Goal: Information Seeking & Learning: Learn about a topic

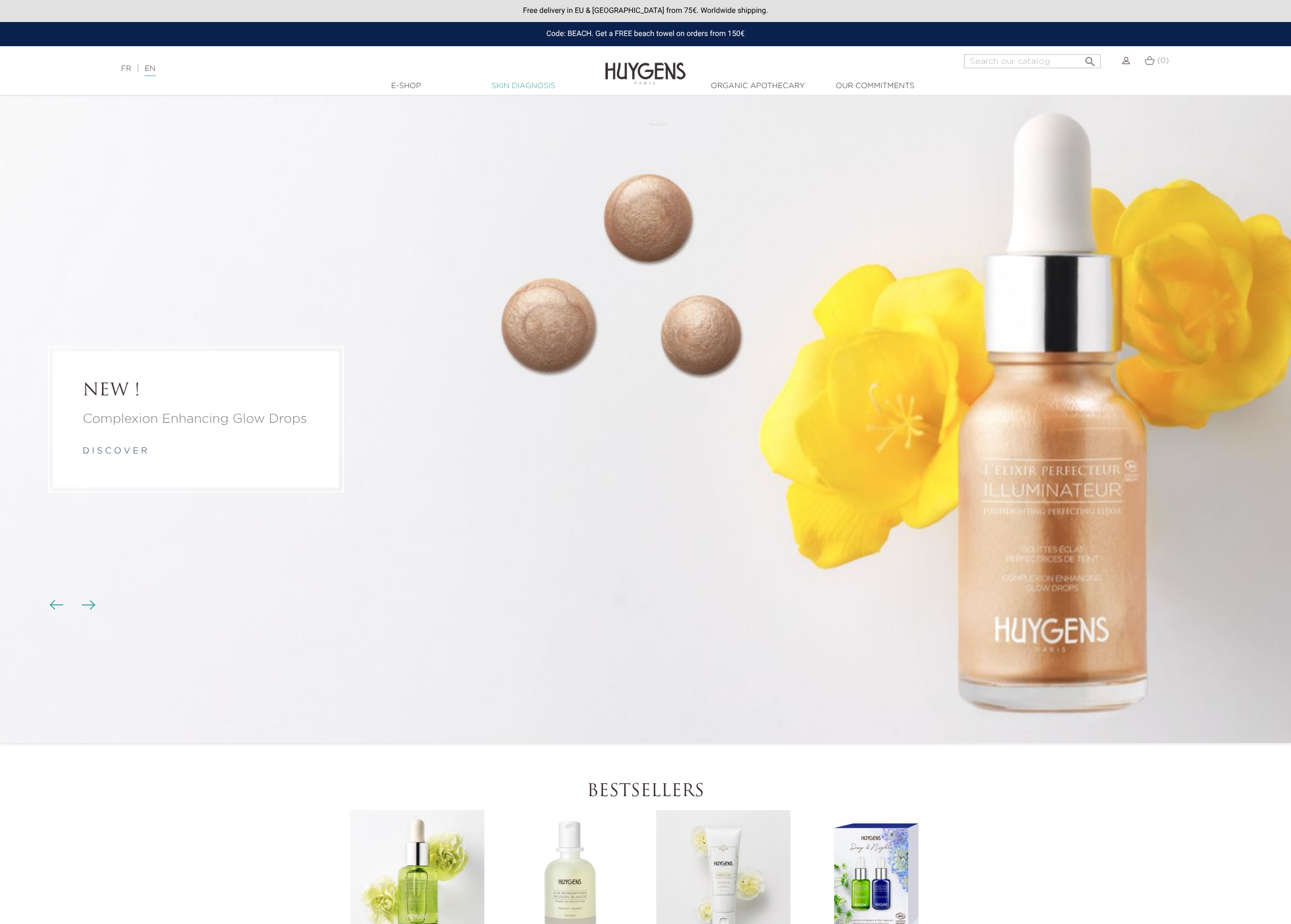
click at [511, 83] on link "Skin Diagnosis" at bounding box center [523, 86] width 107 height 11
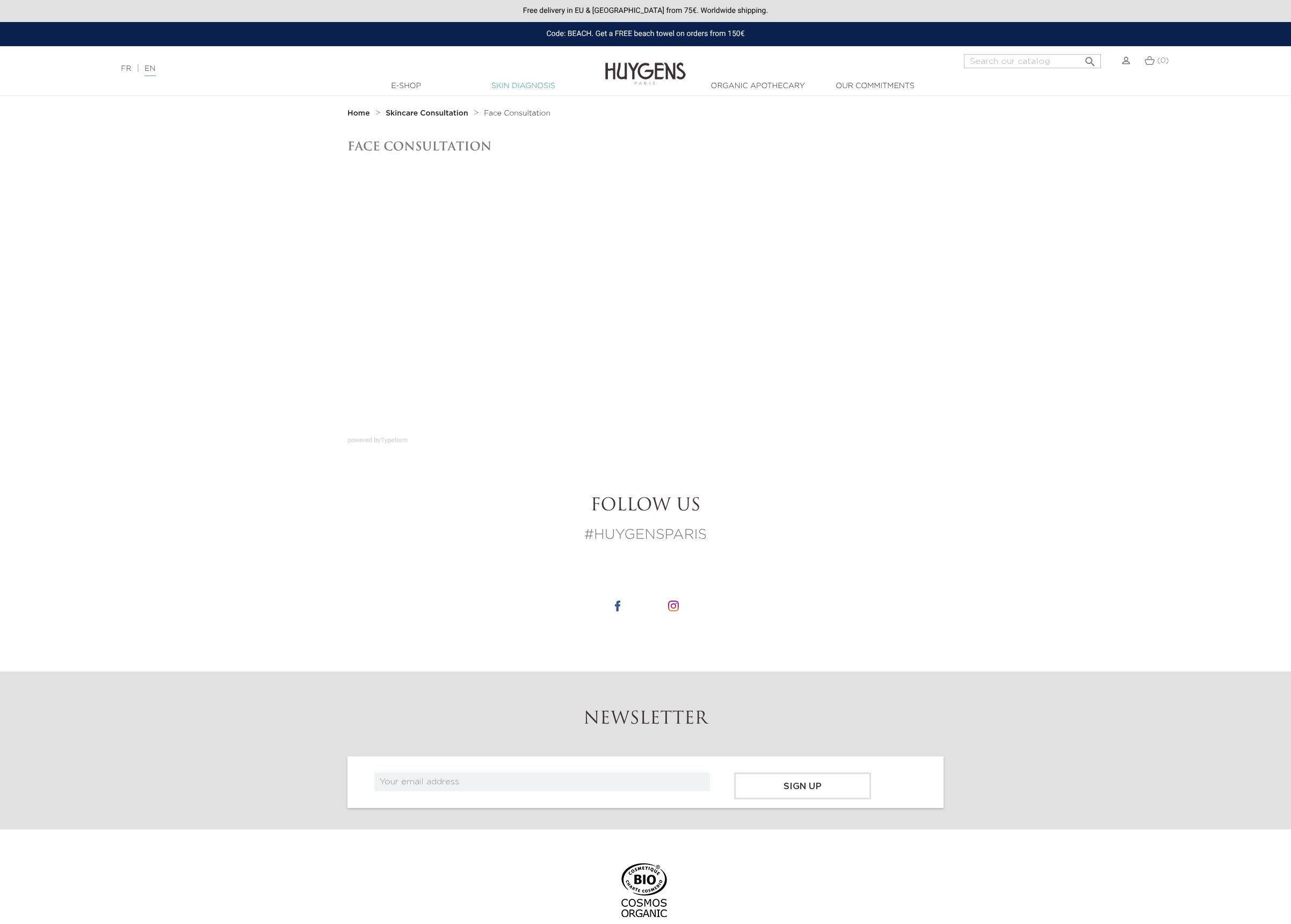
click at [534, 89] on link "Skin Diagnosis" at bounding box center [523, 86] width 107 height 11
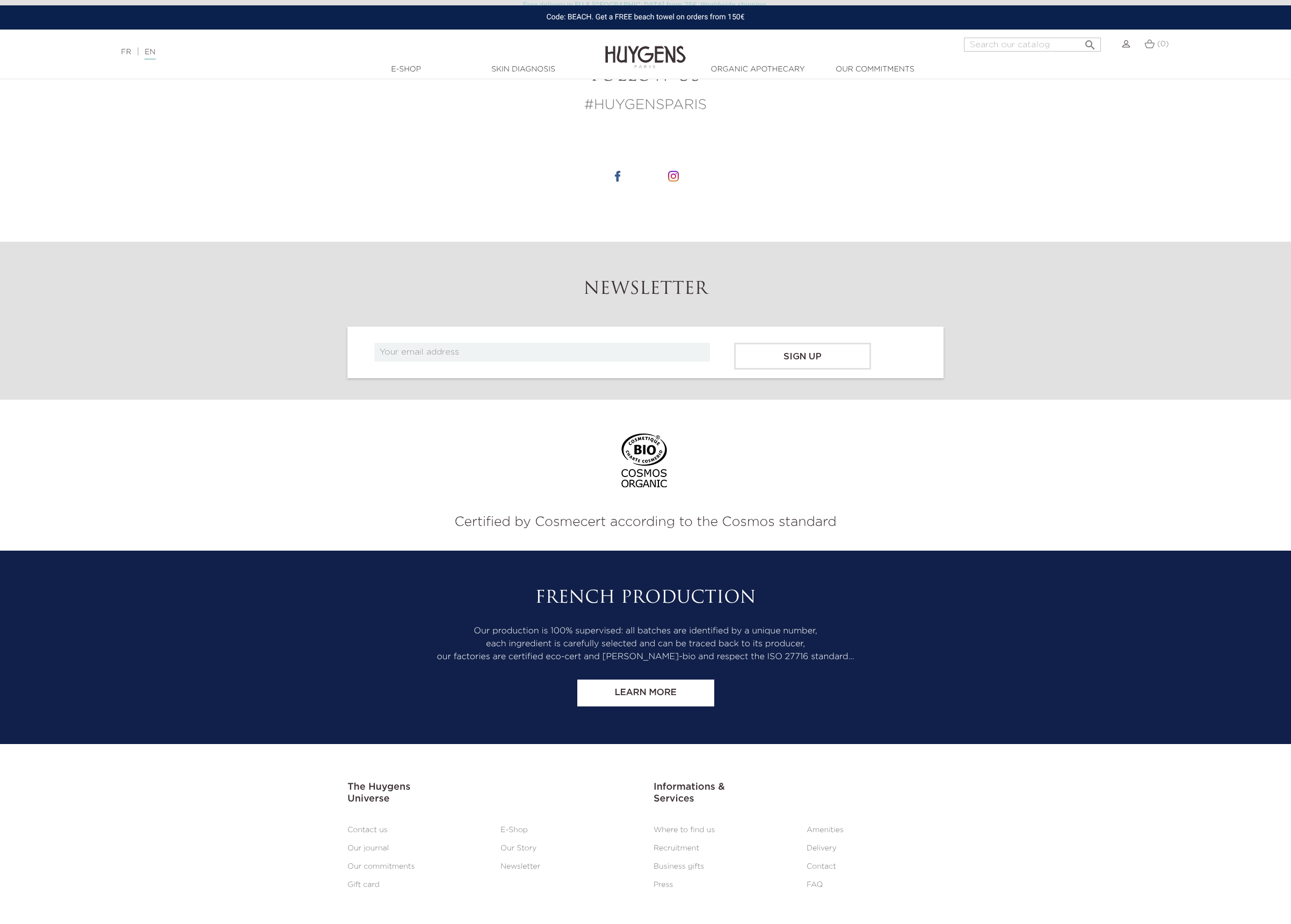
scroll to position [463, 0]
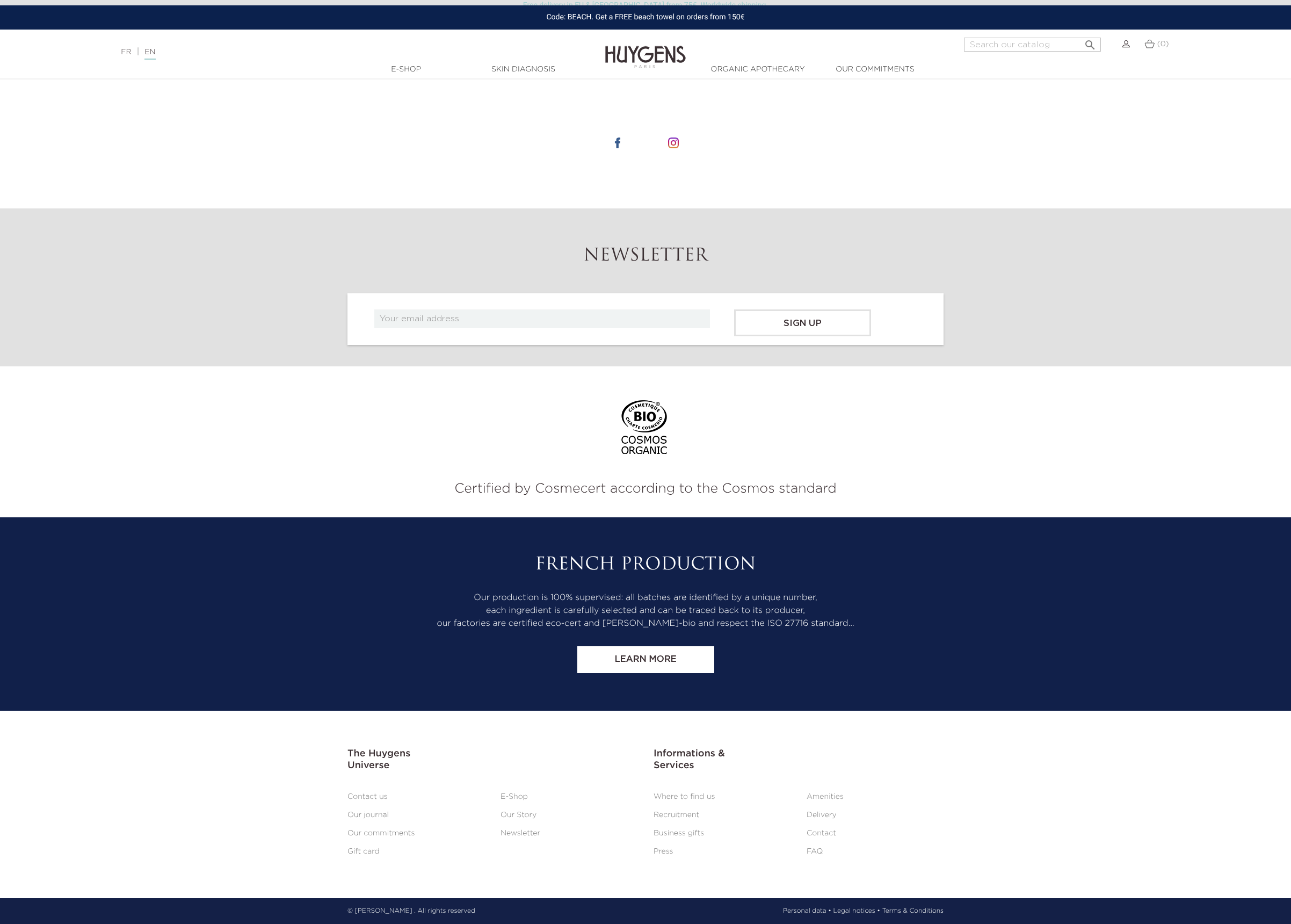
click at [376, 798] on link "Contact us" at bounding box center [368, 796] width 40 height 8
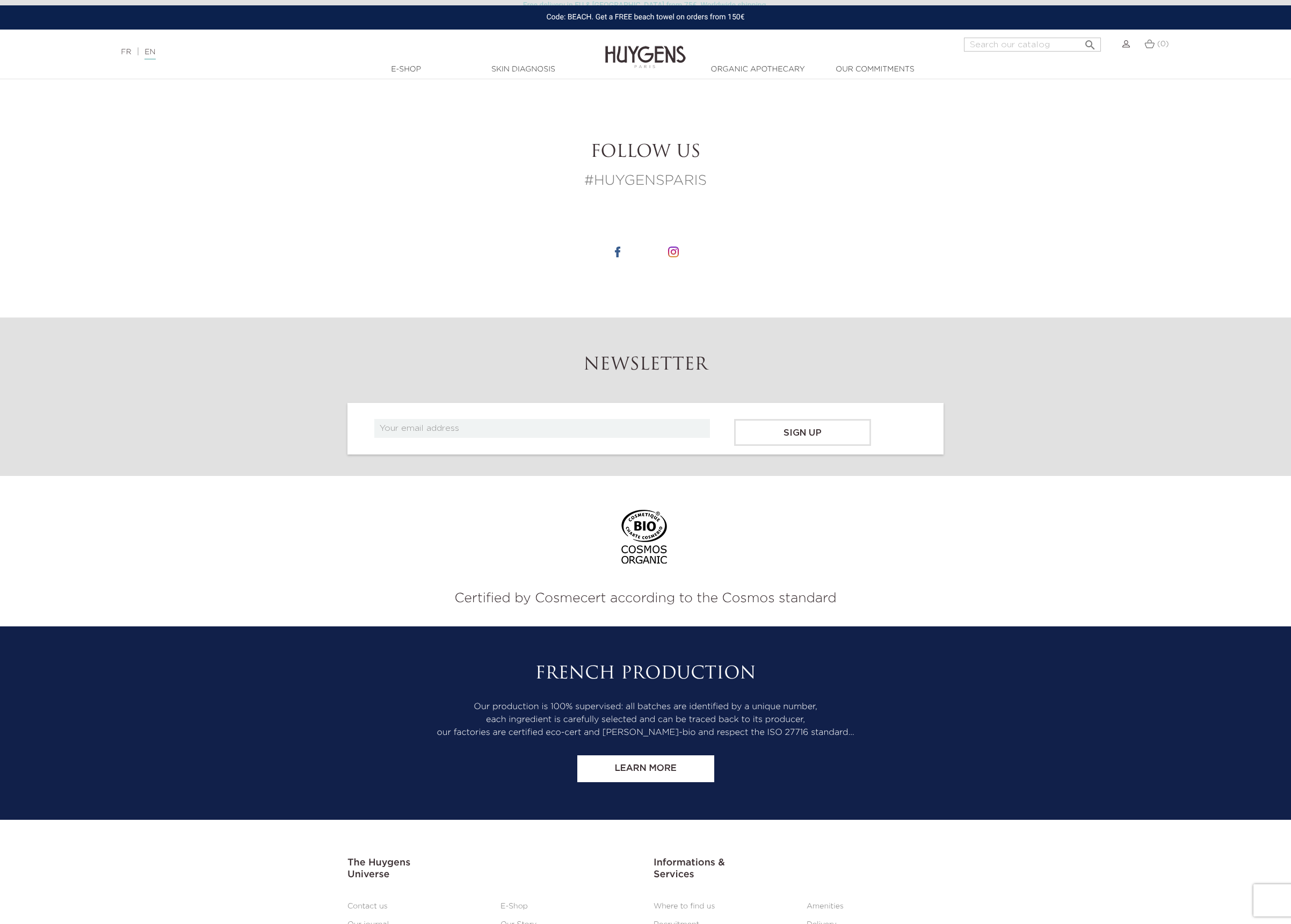
scroll to position [460, 0]
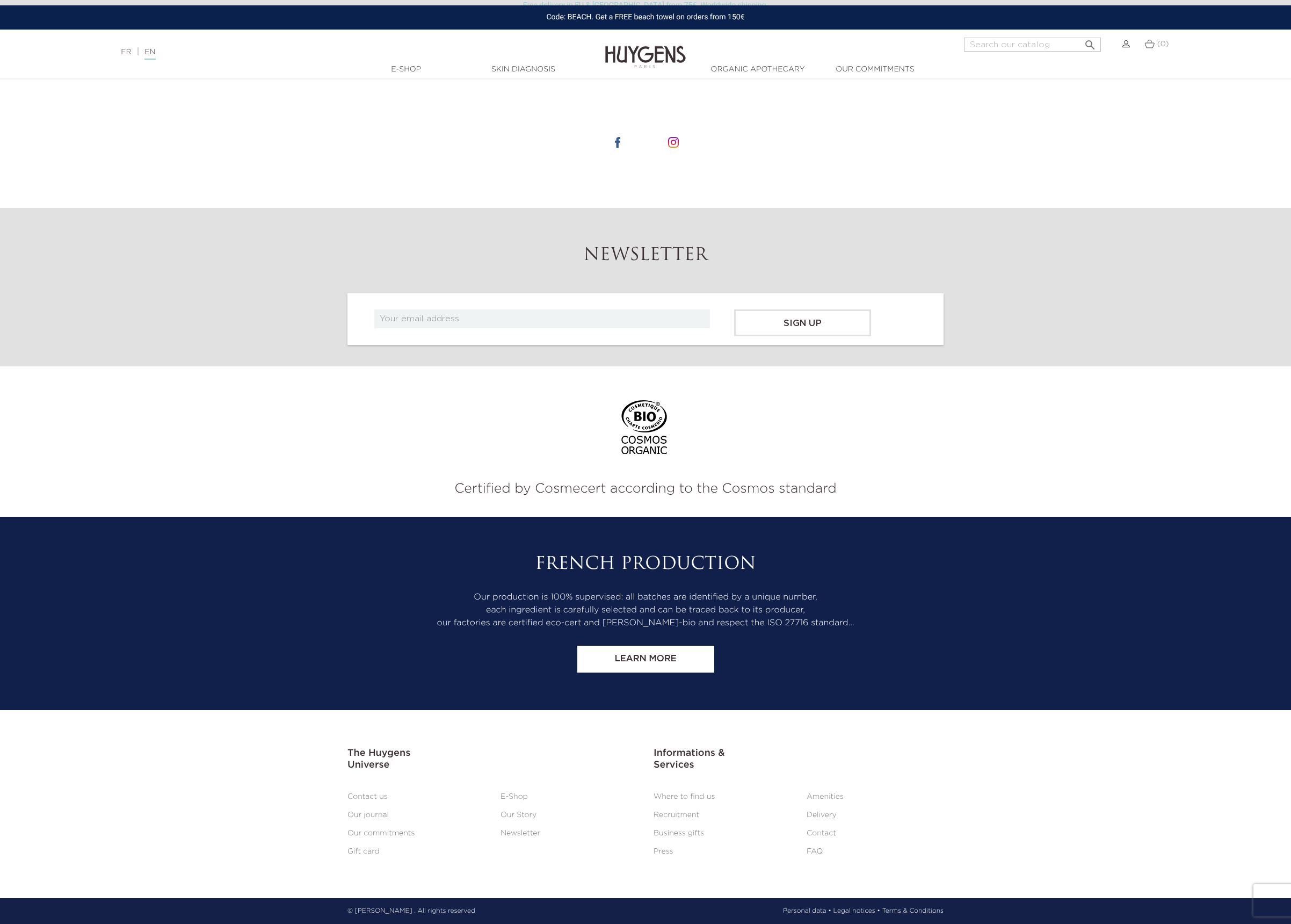
click at [365, 796] on link "Contact us" at bounding box center [368, 796] width 40 height 8
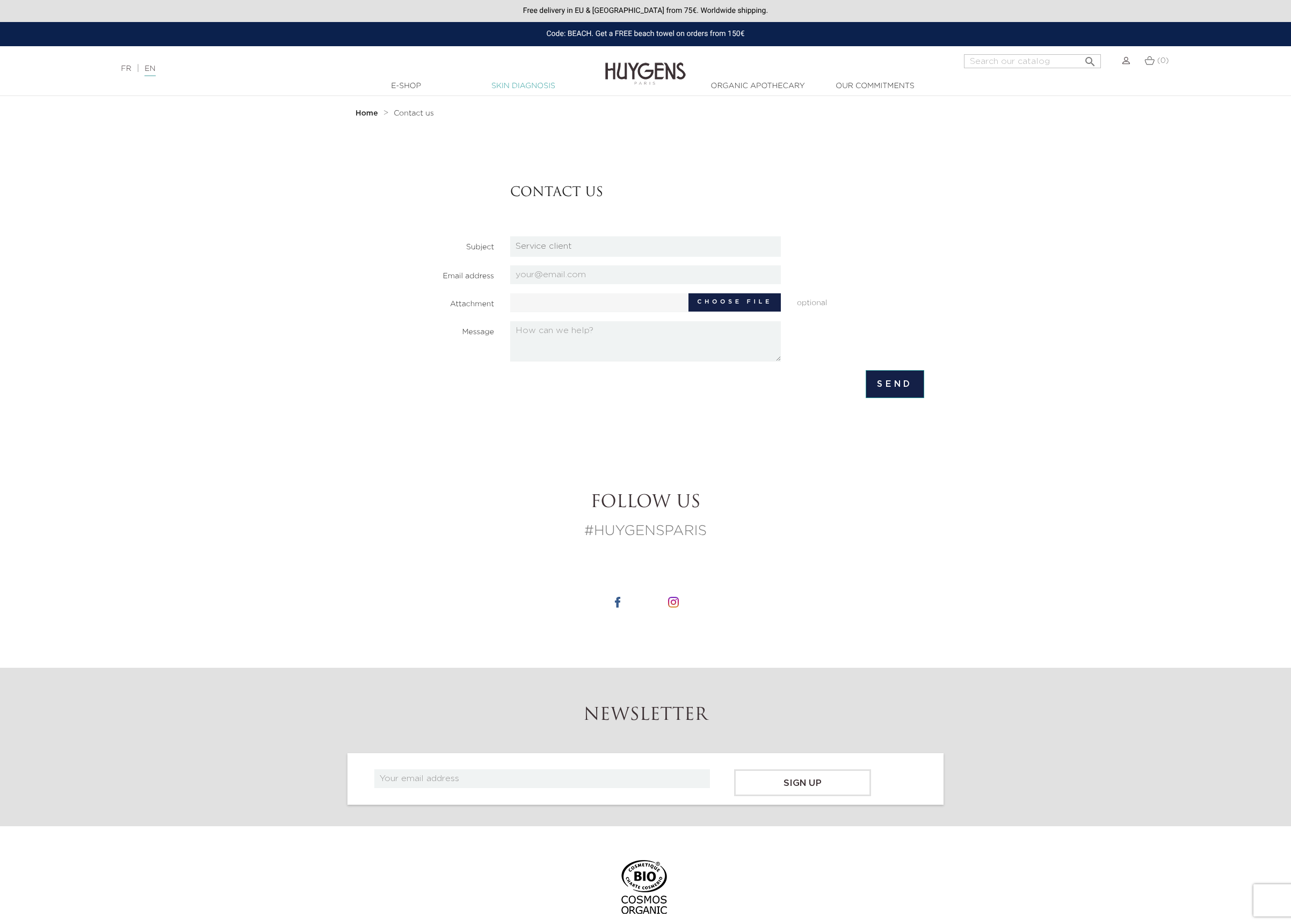
click at [500, 82] on link "Skin Diagnosis" at bounding box center [523, 86] width 107 height 11
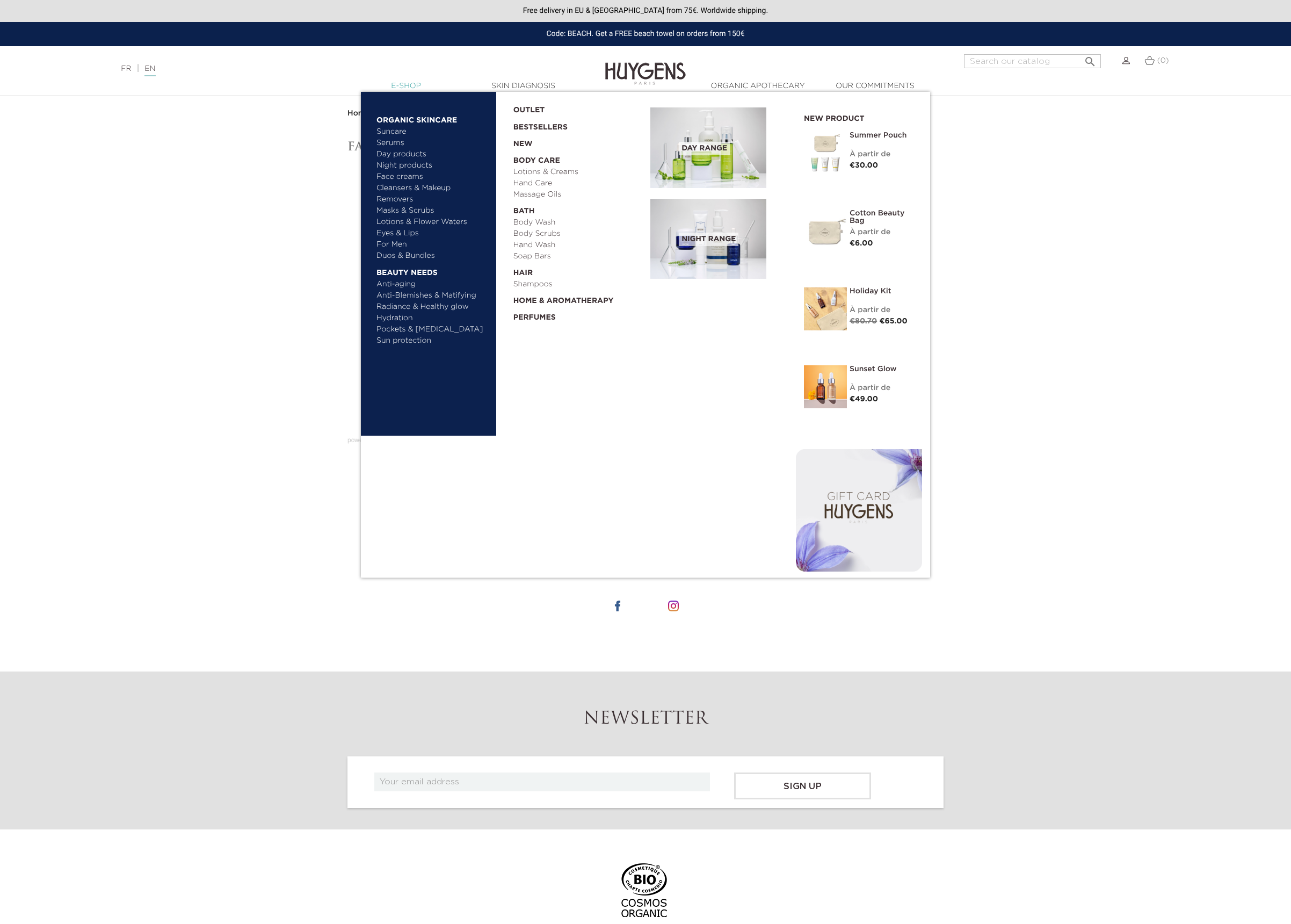
click at [407, 83] on link "  E-Shop" at bounding box center [406, 86] width 107 height 11
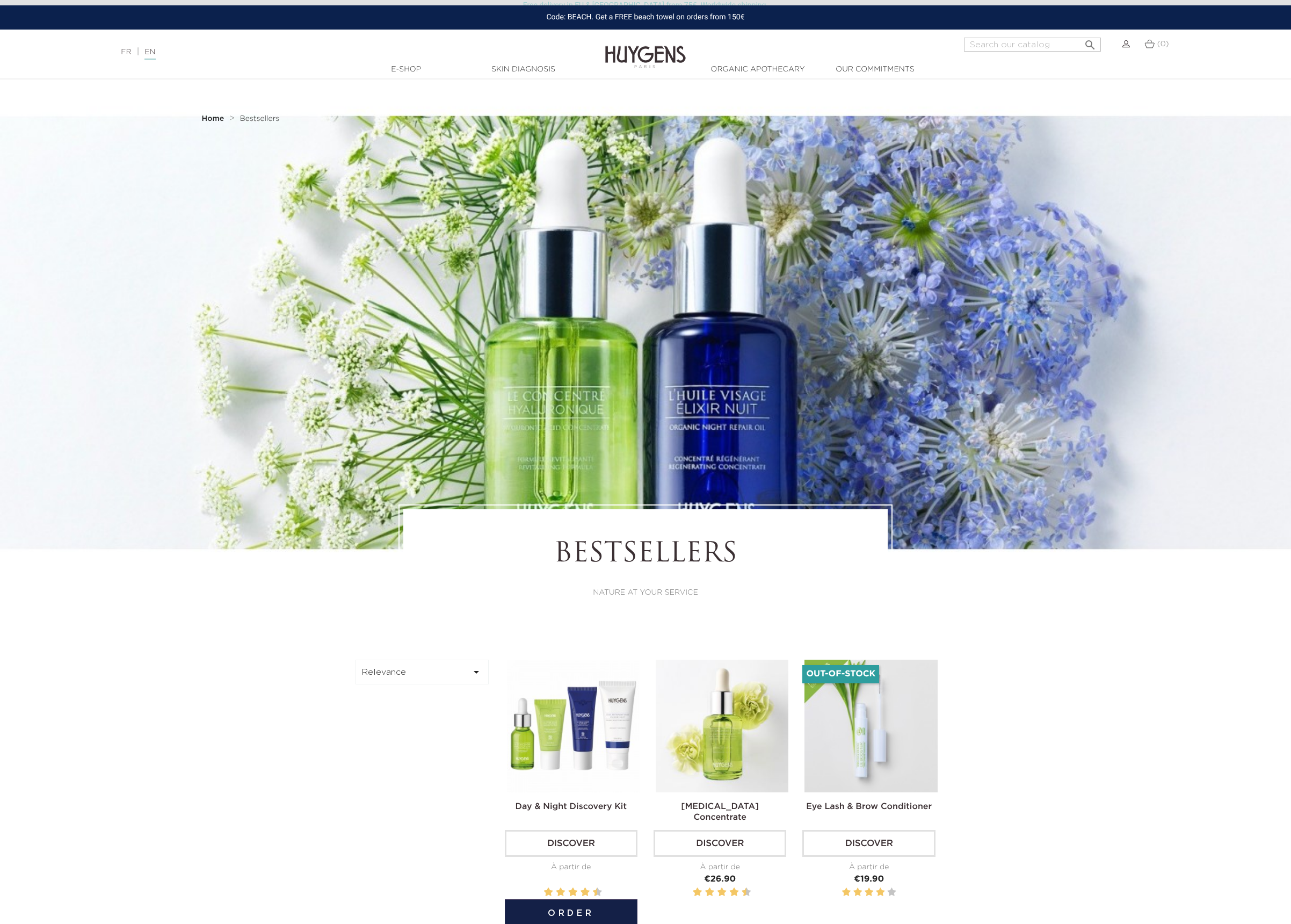
scroll to position [322, 0]
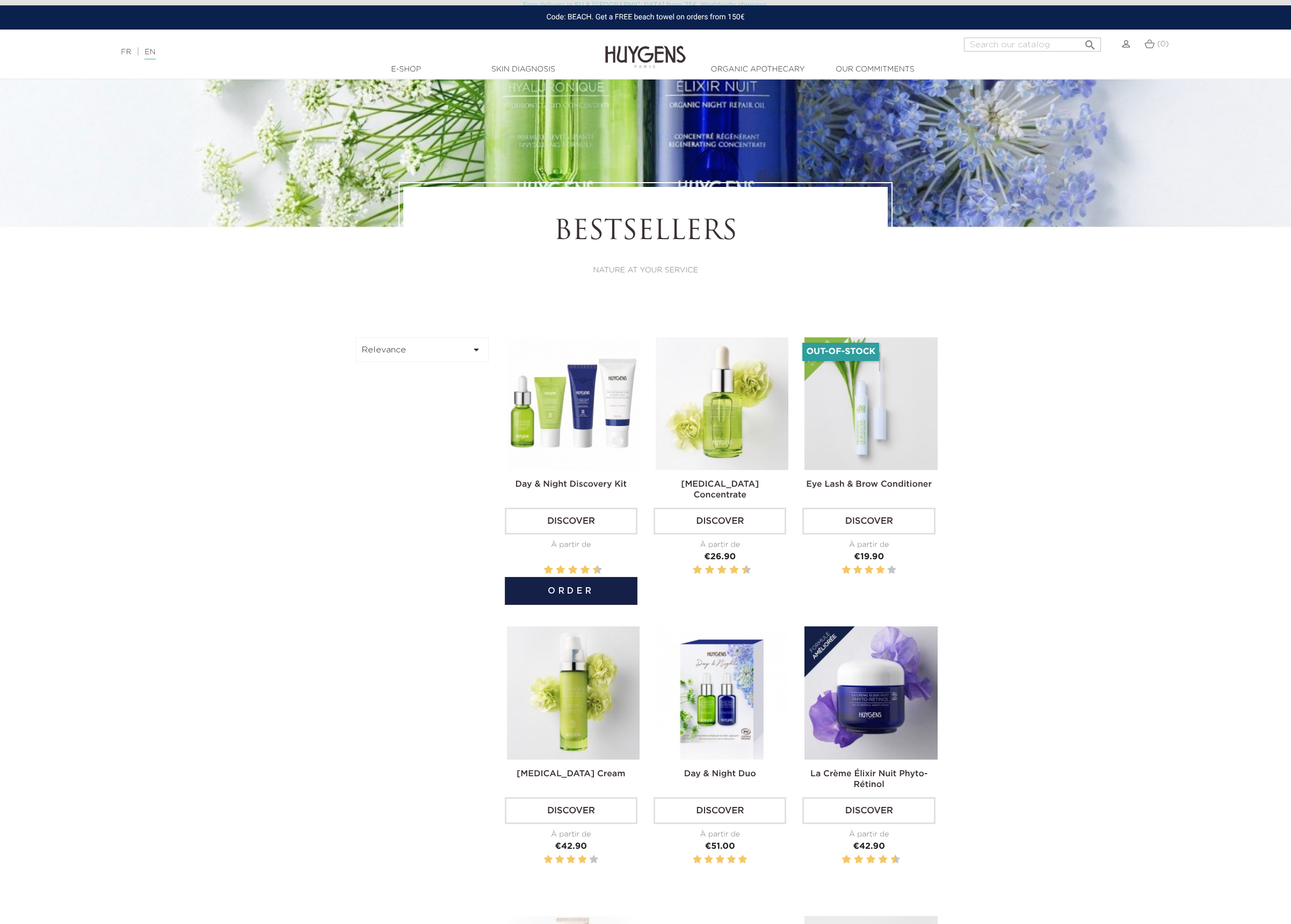
click at [568, 516] on link "Discover" at bounding box center [572, 521] width 133 height 27
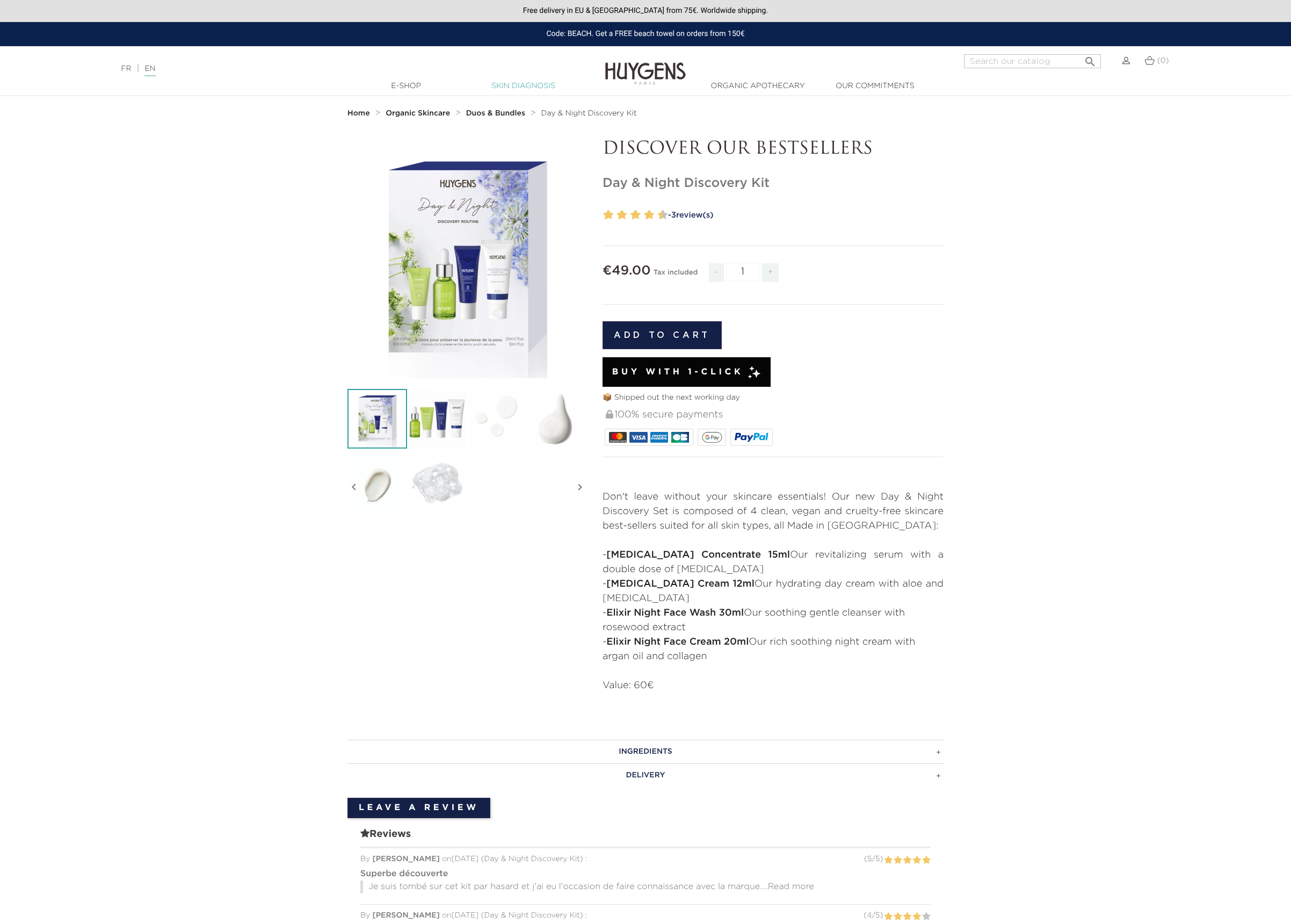
click at [512, 87] on link "Skin Diagnosis" at bounding box center [523, 86] width 107 height 11
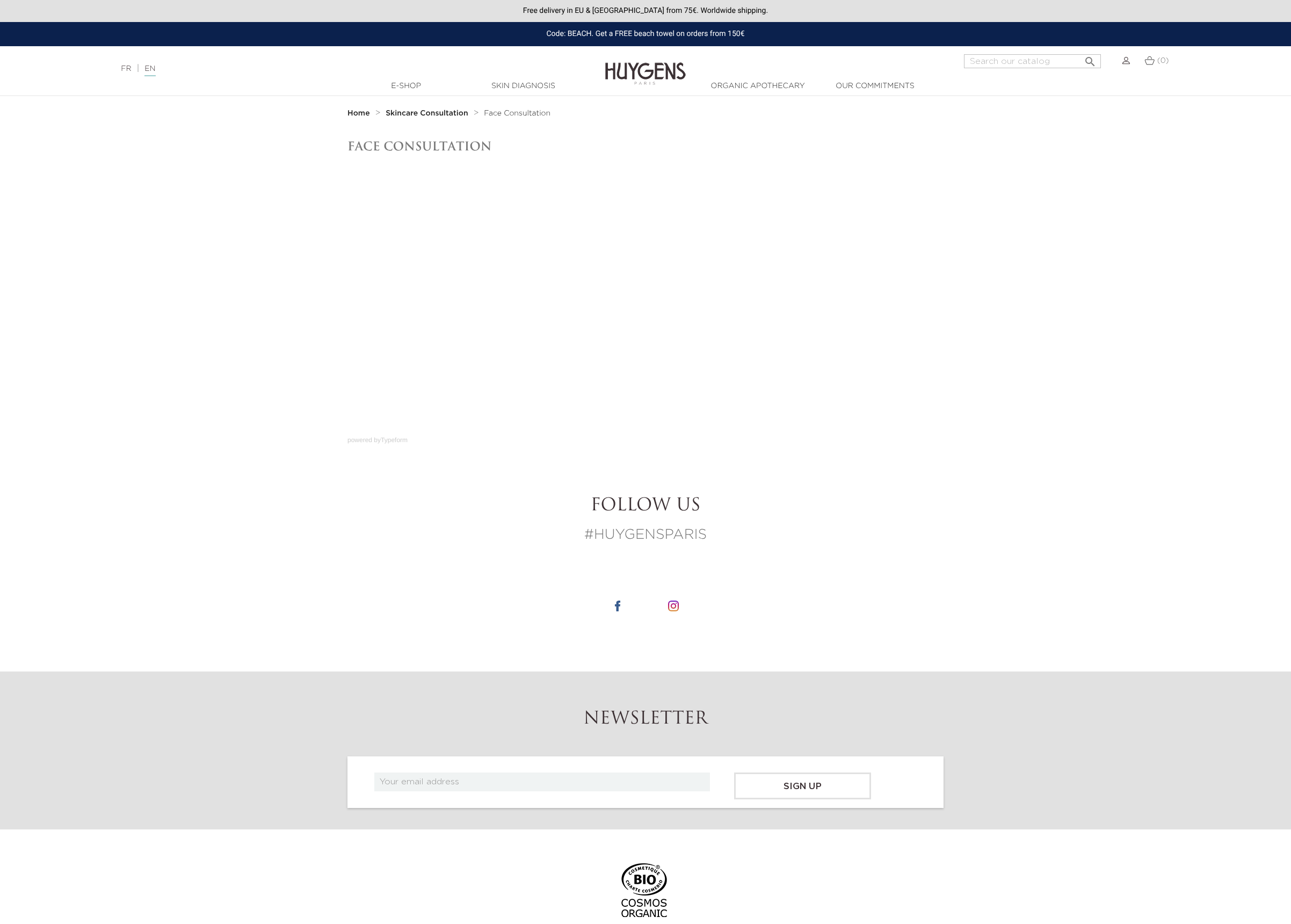
click at [353, 114] on strong "Home" at bounding box center [359, 113] width 23 height 8
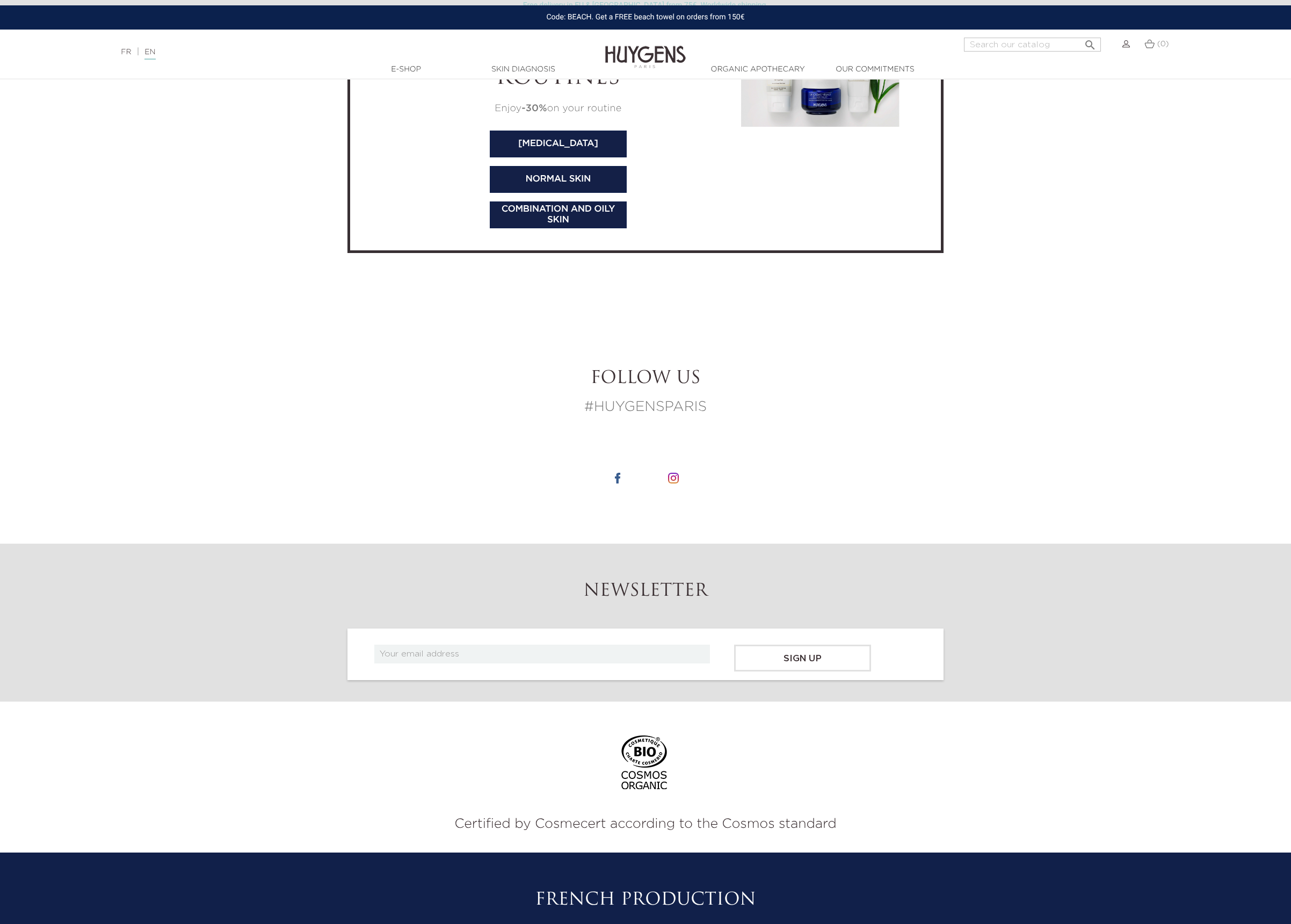
scroll to position [4360, 0]
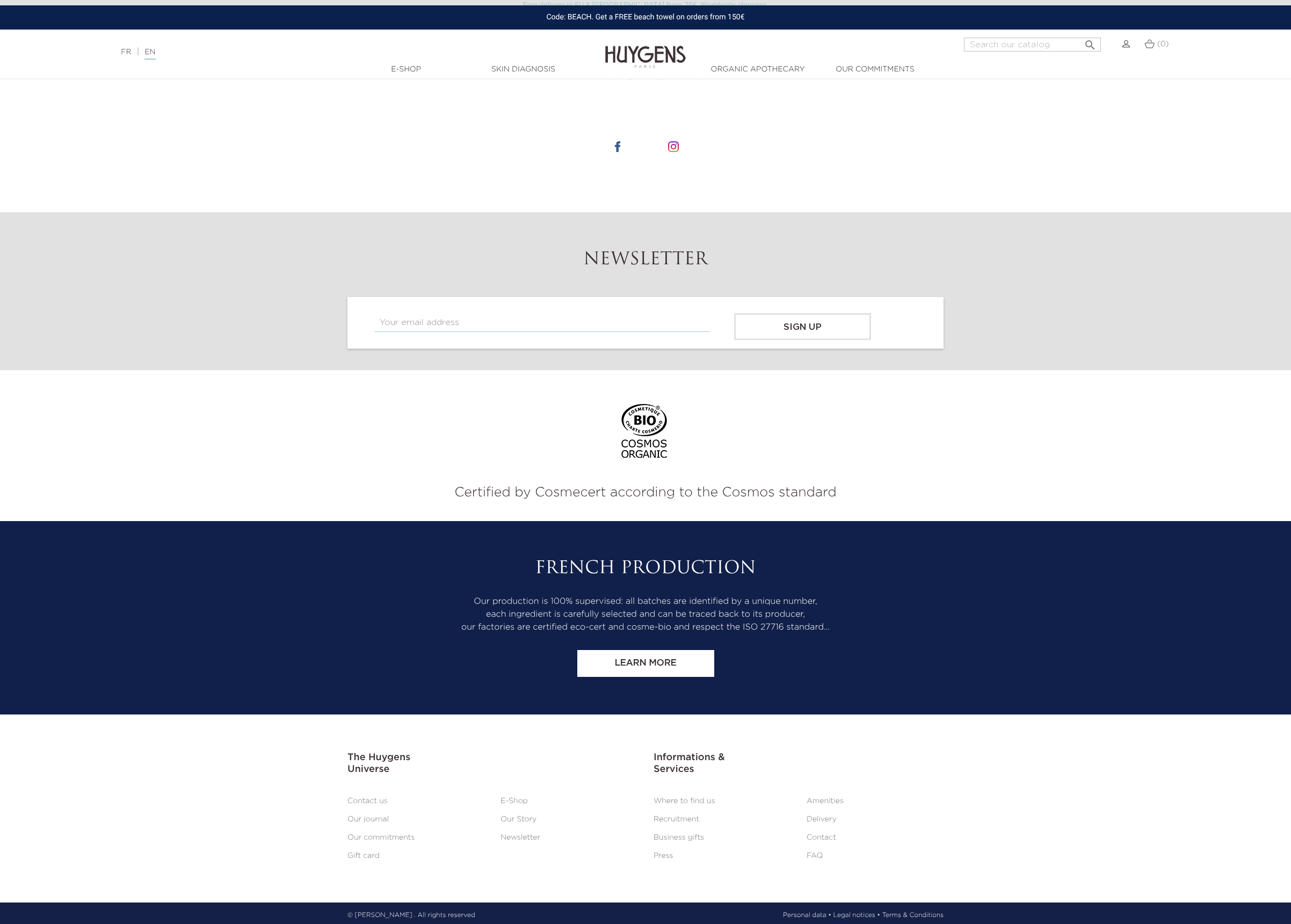
click at [410, 313] on input "text" at bounding box center [542, 323] width 336 height 19
click at [750, 407] on section "Certified by Cosmecert according to the Cosmos standard" at bounding box center [646, 445] width 1291 height 151
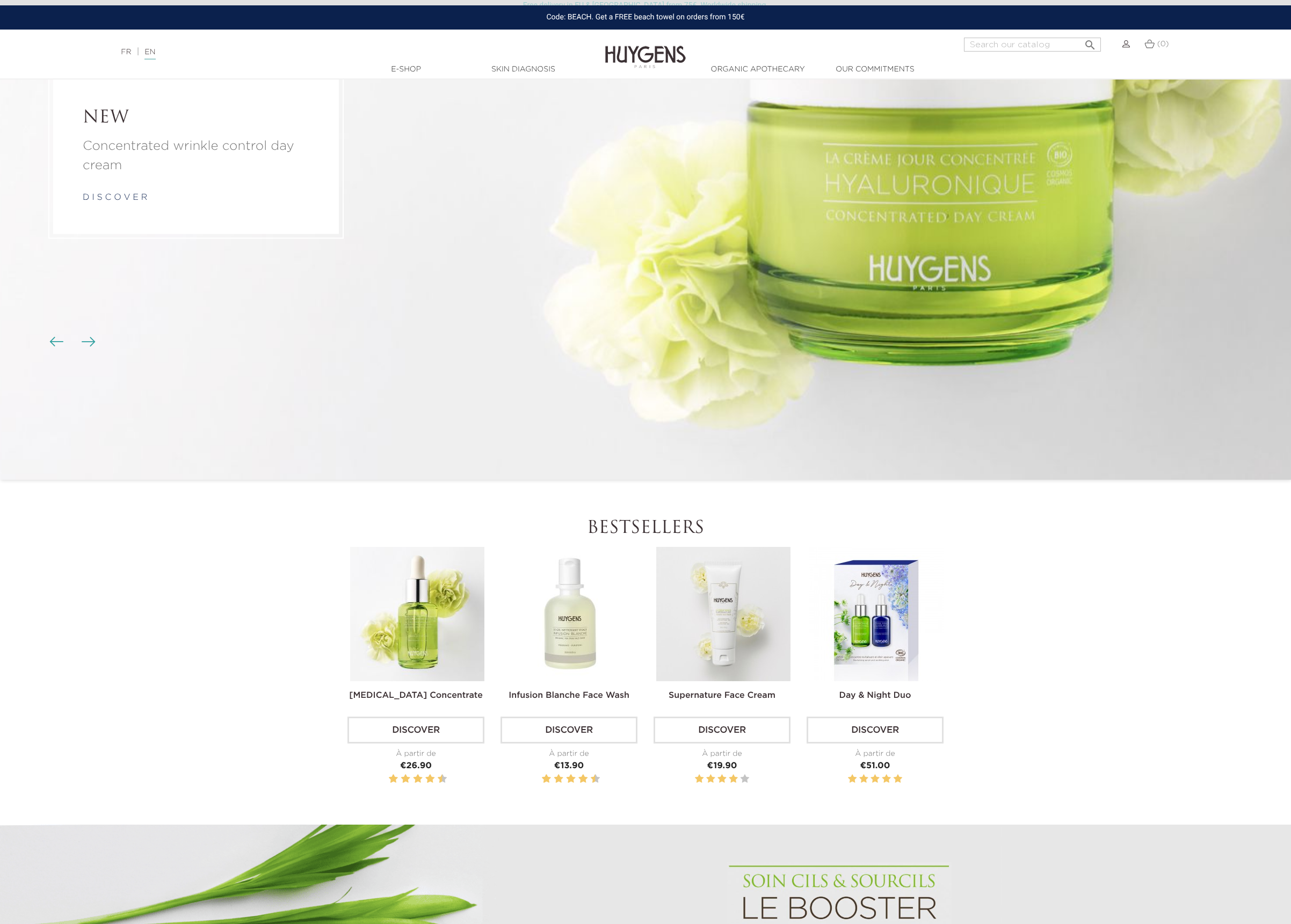
scroll to position [0, 0]
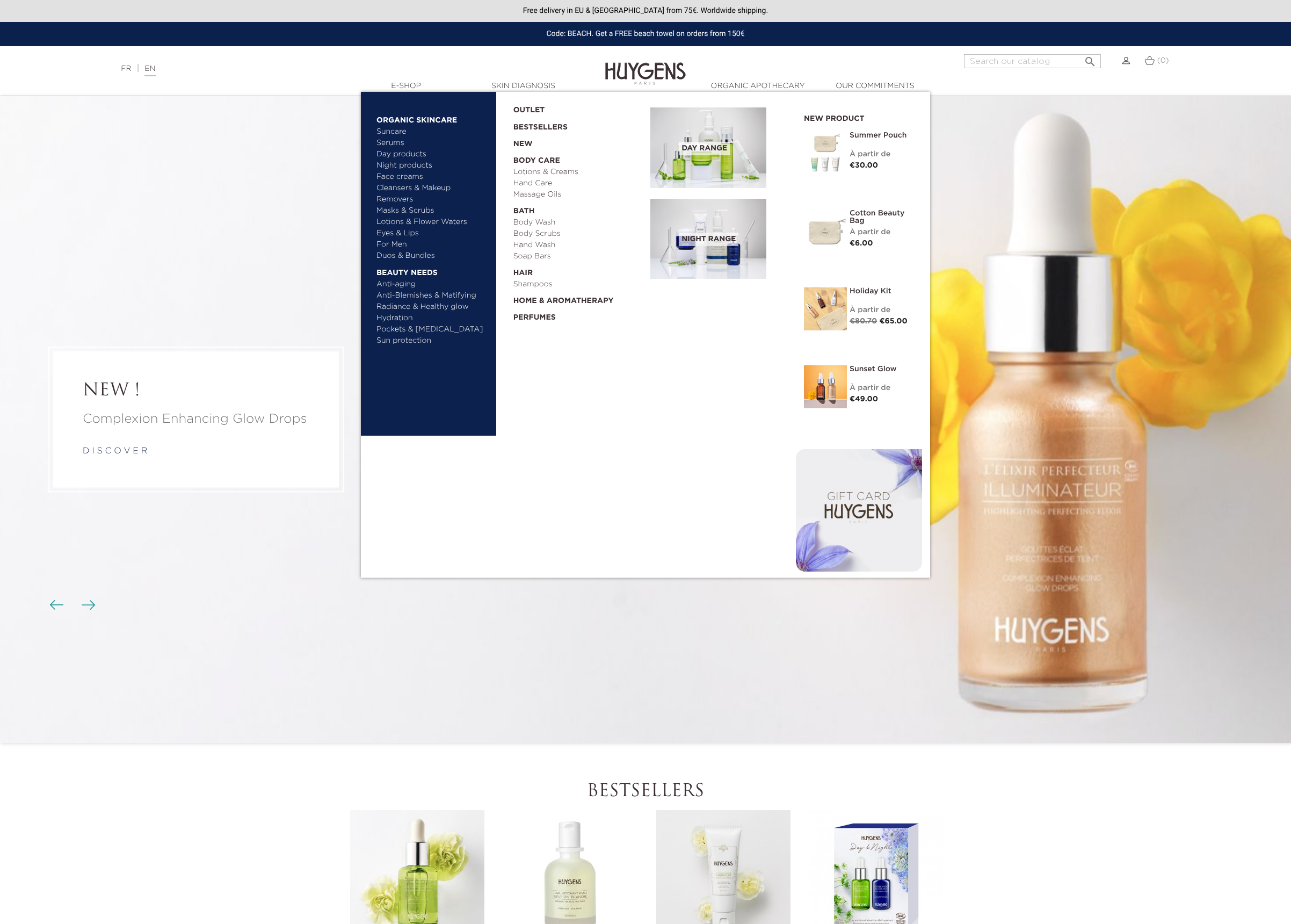
click at [396, 320] on link "Hydration" at bounding box center [432, 318] width 112 height 11
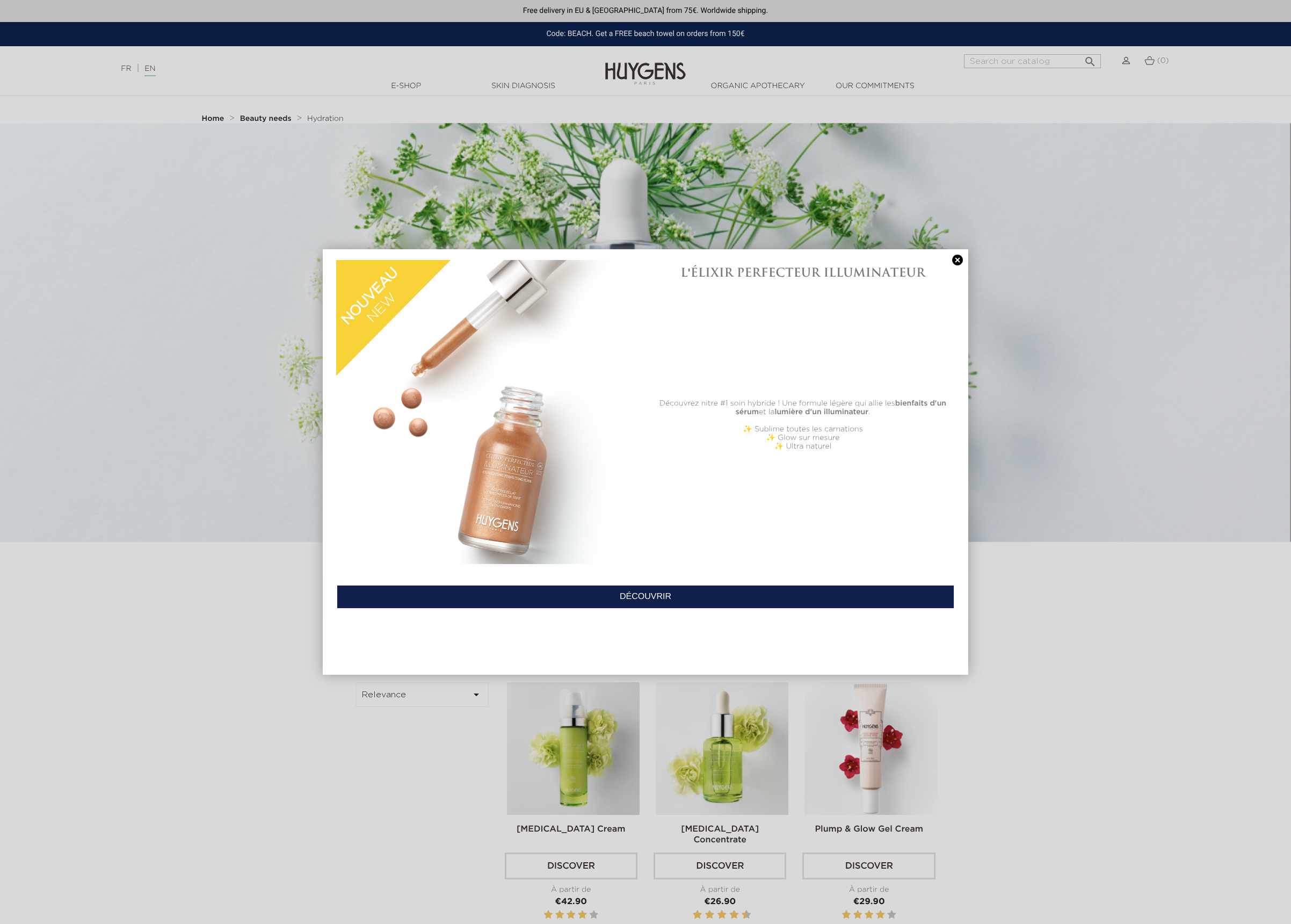
click at [958, 260] on link at bounding box center [958, 260] width 15 height 11
